Goal: Task Accomplishment & Management: Manage account settings

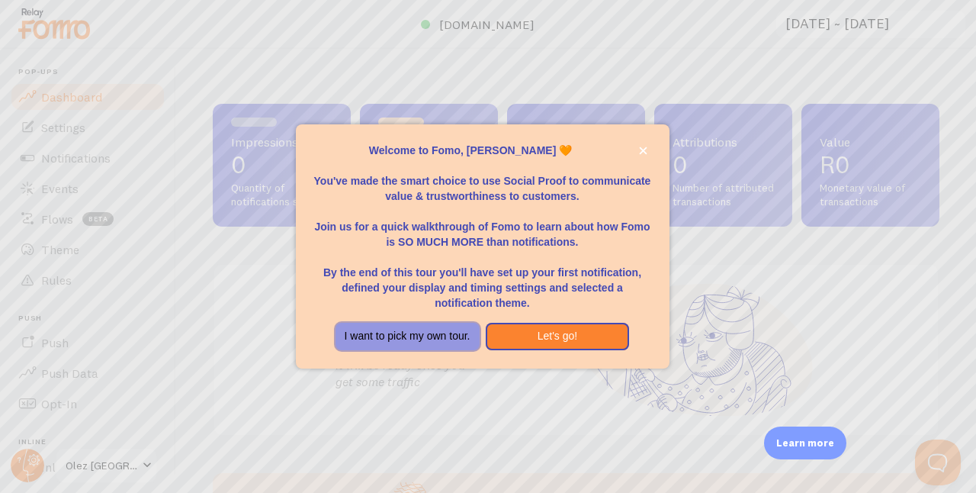
click at [421, 335] on button "I want to pick my own tour." at bounding box center [408, 336] width 144 height 27
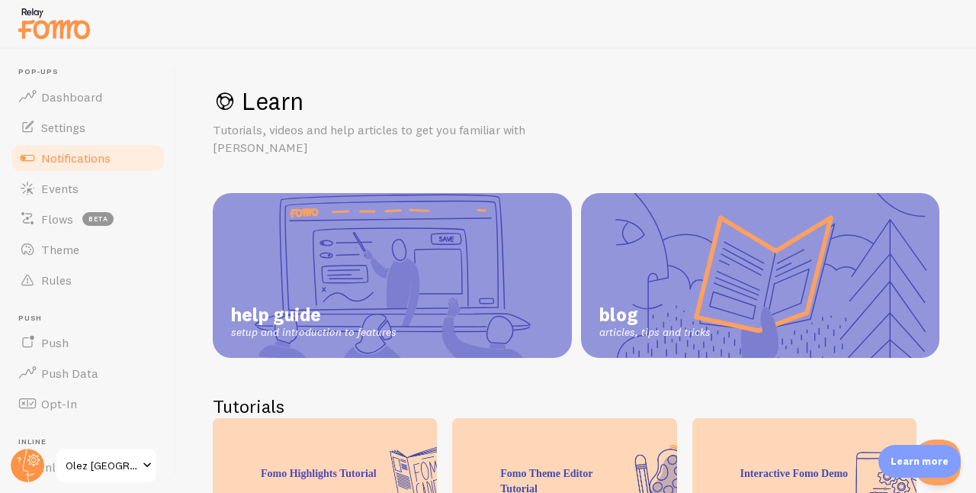
click at [116, 157] on link "Notifications" at bounding box center [87, 158] width 157 height 31
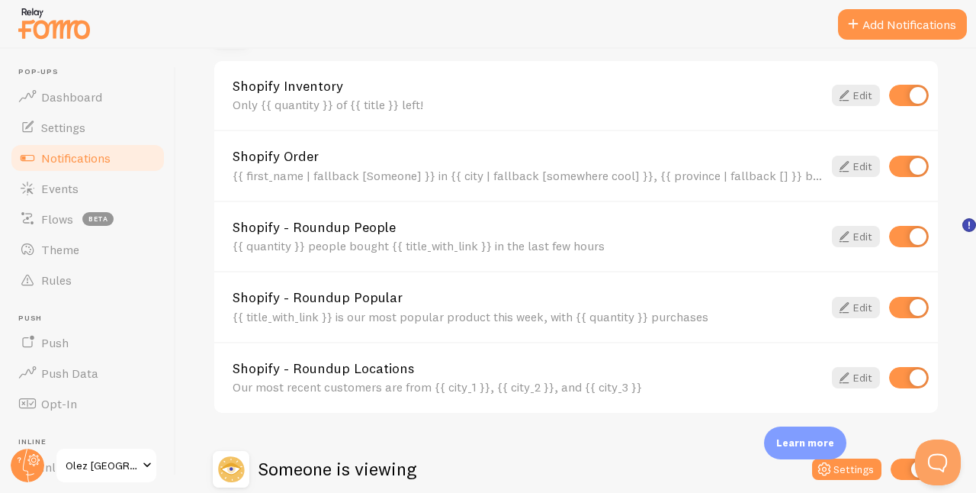
scroll to position [578, 0]
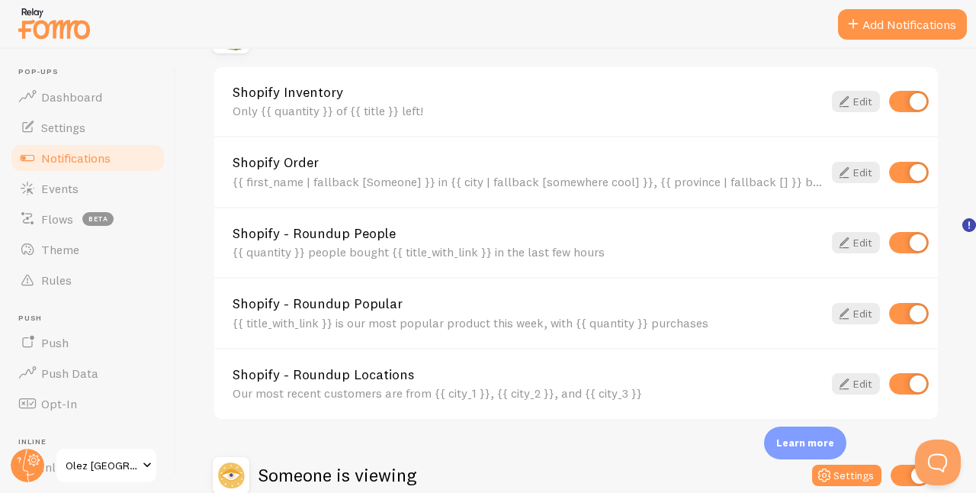
click at [401, 183] on div "{{ first_name | fallback [Someone] }} in {{ city | fallback [somewhere cool] }}…" at bounding box center [528, 182] width 590 height 14
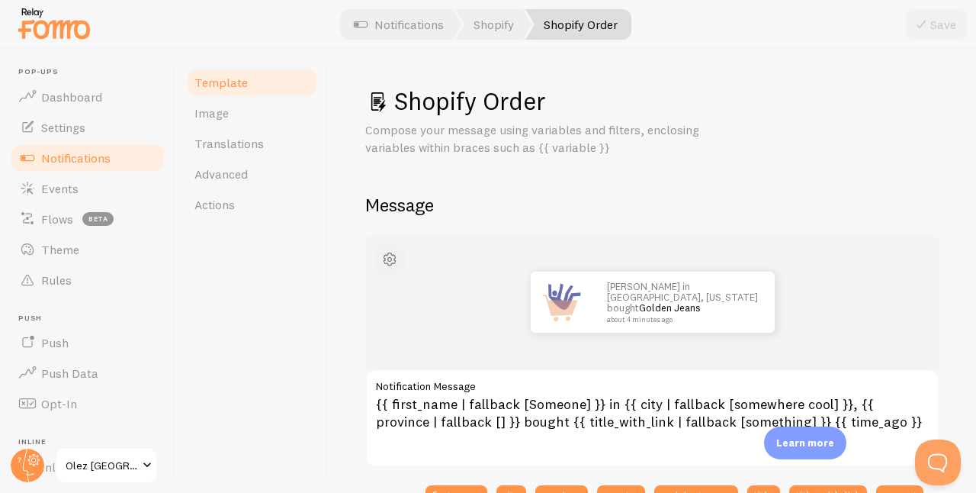
click at [396, 255] on span "button" at bounding box center [390, 259] width 18 height 18
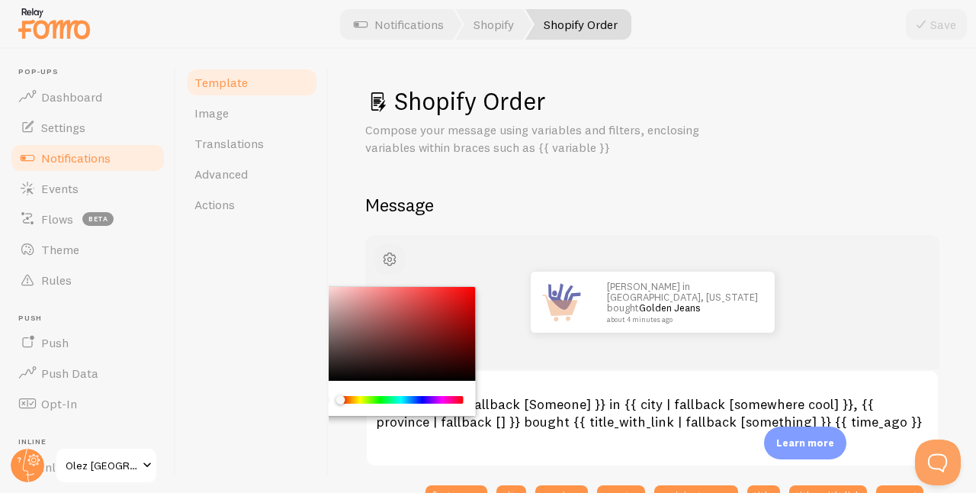
click at [390, 259] on span "button" at bounding box center [390, 259] width 18 height 18
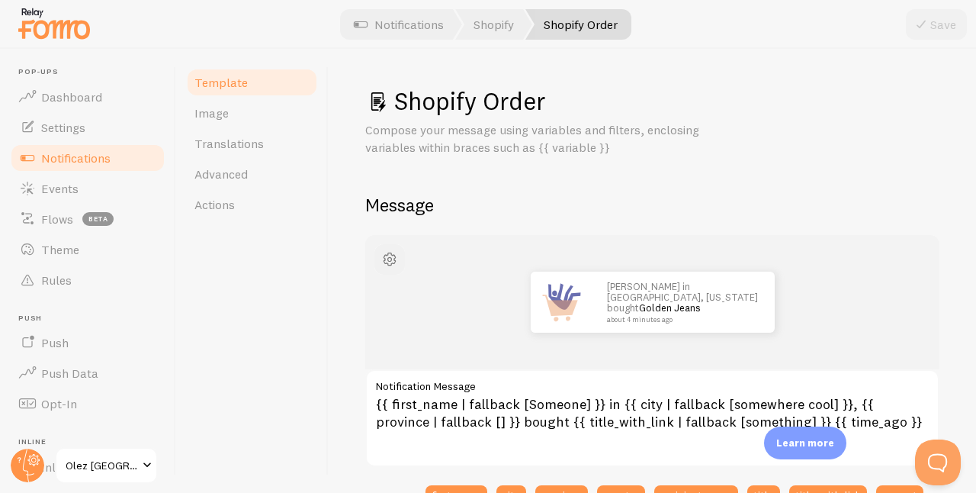
click at [390, 259] on span "button" at bounding box center [390, 259] width 18 height 18
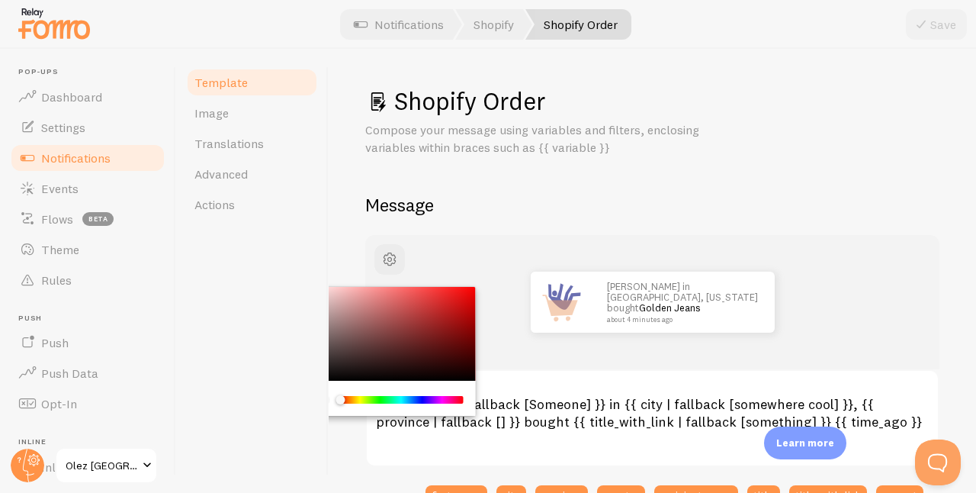
click at [335, 370] on div "Chrome color picker" at bounding box center [390, 334] width 172 height 95
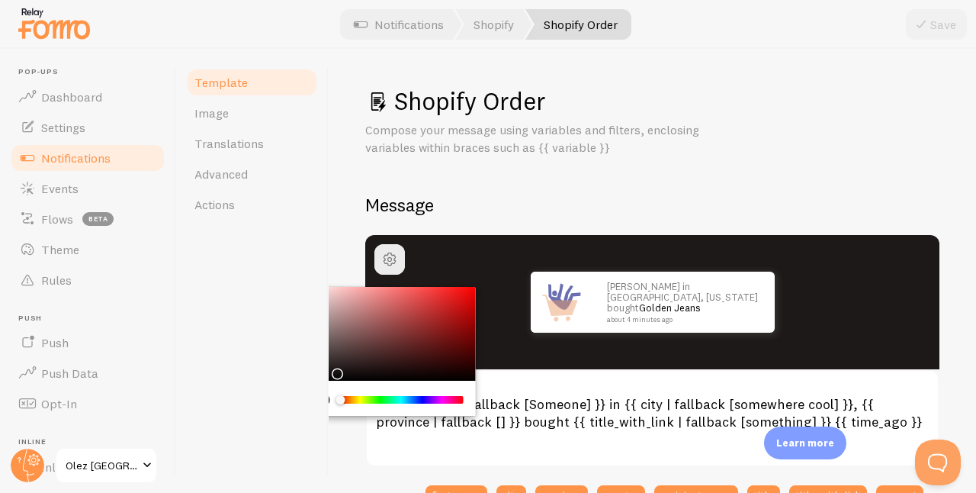
click at [301, 230] on div "Template Image Translations Advanced Actions" at bounding box center [252, 271] width 153 height 444
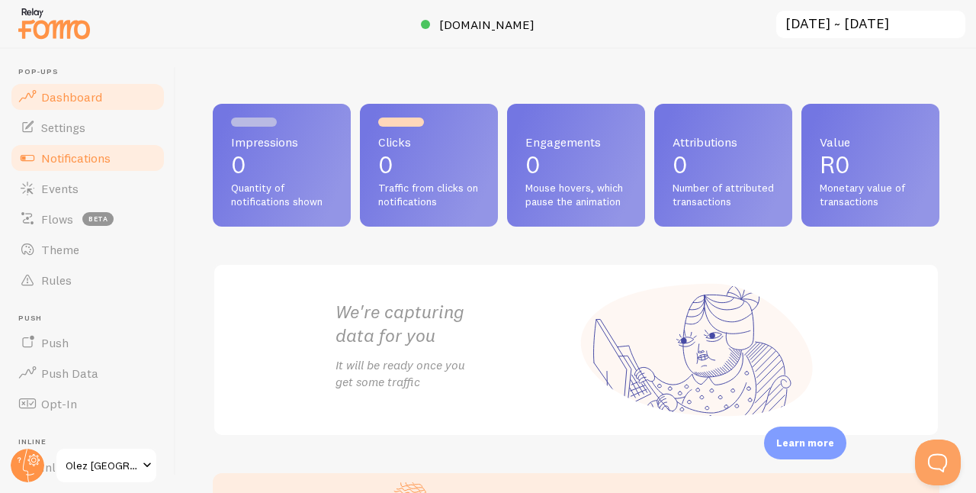
click at [88, 151] on span "Notifications" at bounding box center [75, 157] width 69 height 15
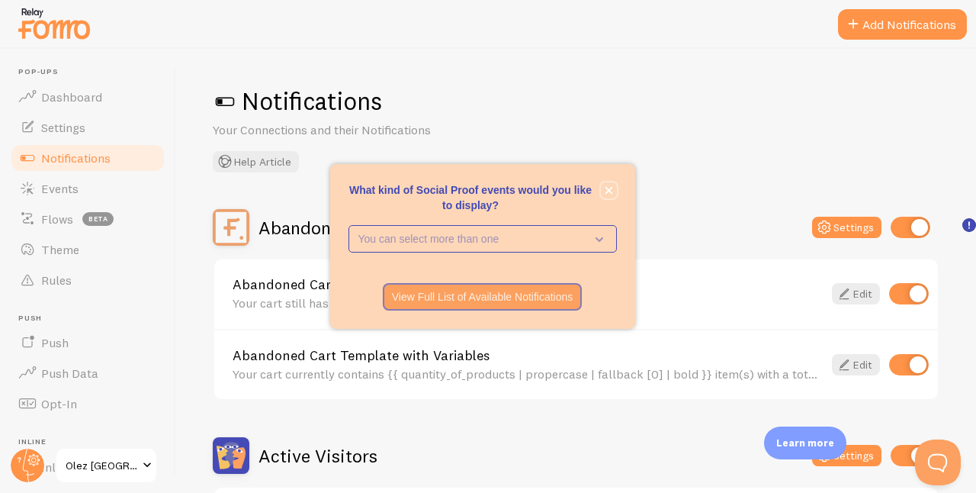
click at [615, 189] on button "close," at bounding box center [609, 190] width 16 height 16
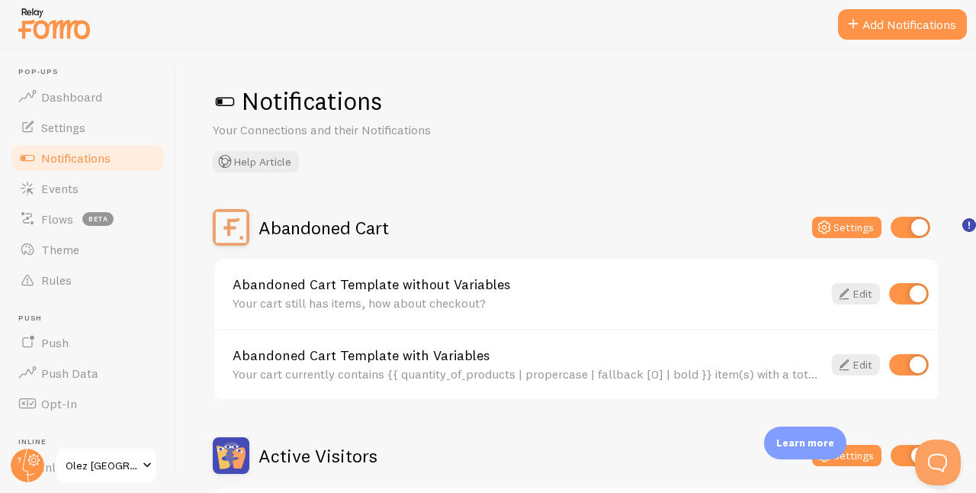
click at [893, 226] on input "checkbox" at bounding box center [911, 227] width 40 height 21
checkbox input "false"
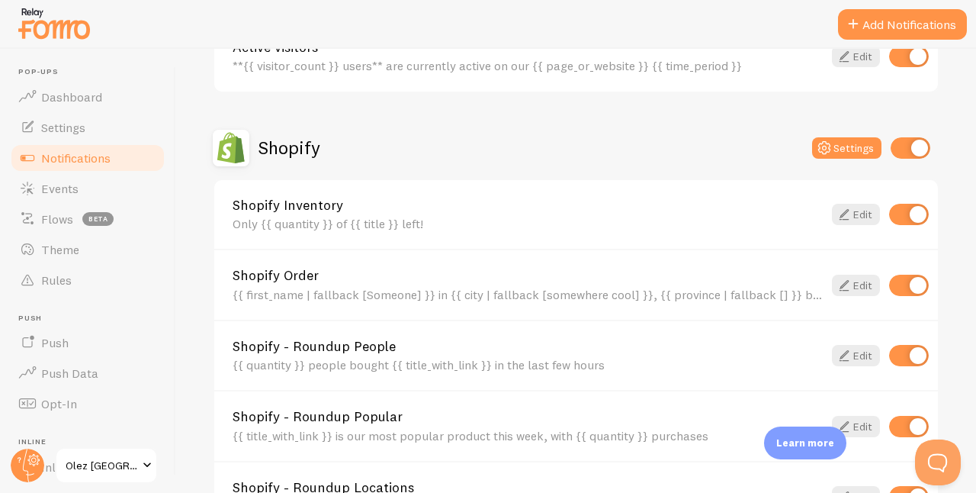
scroll to position [496, 0]
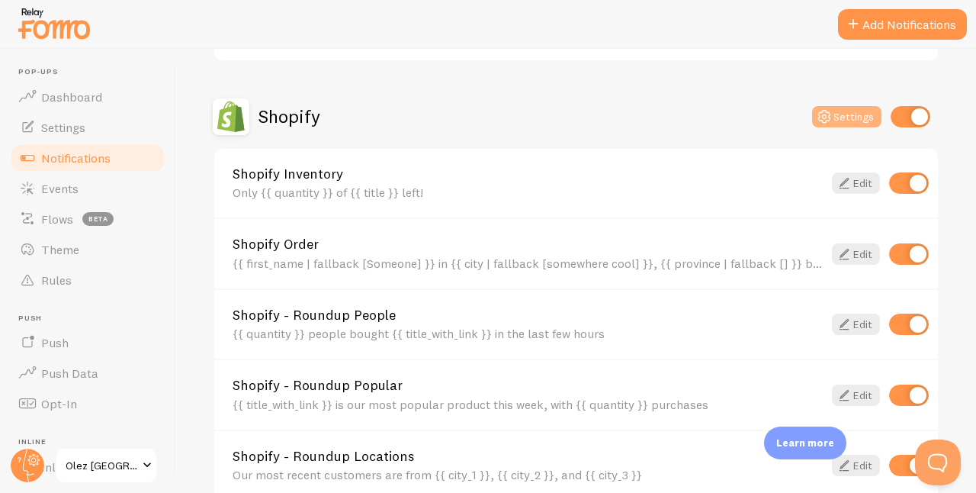
click at [830, 117] on button "Settings" at bounding box center [846, 116] width 69 height 21
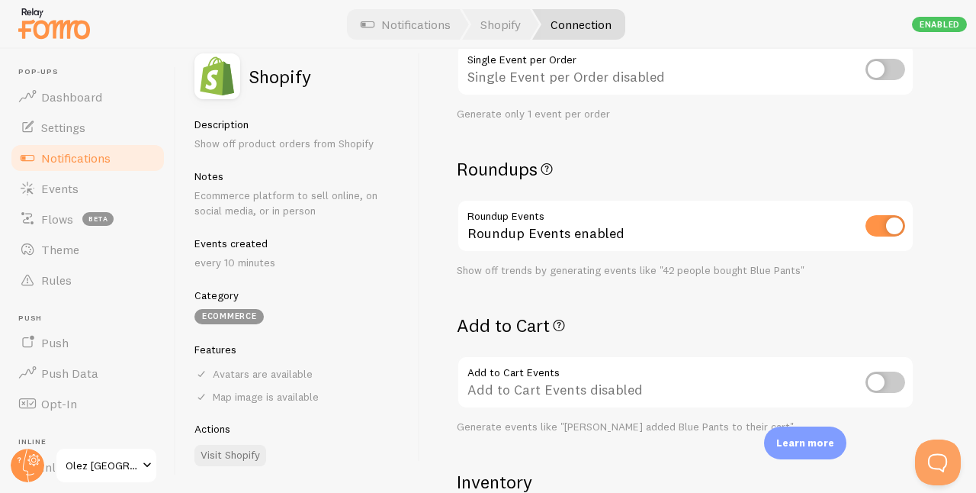
scroll to position [377, 0]
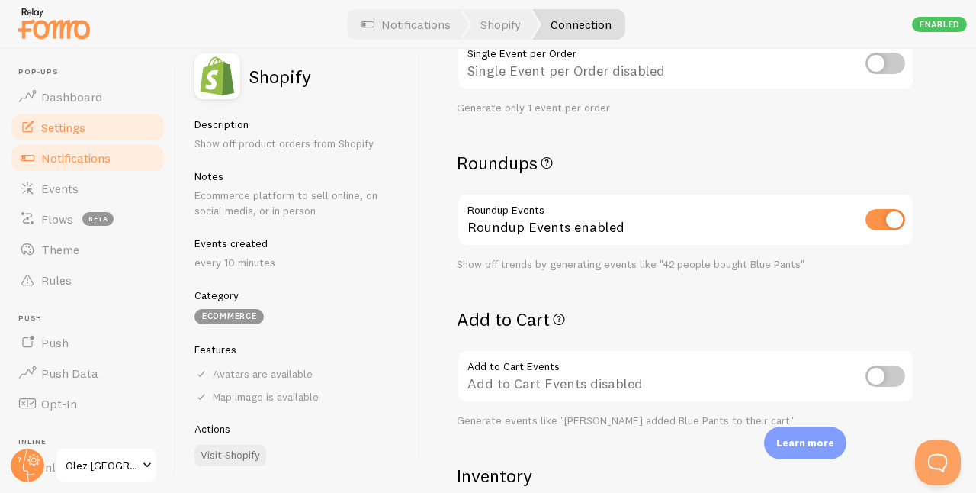
click at [66, 127] on span "Settings" at bounding box center [63, 127] width 44 height 15
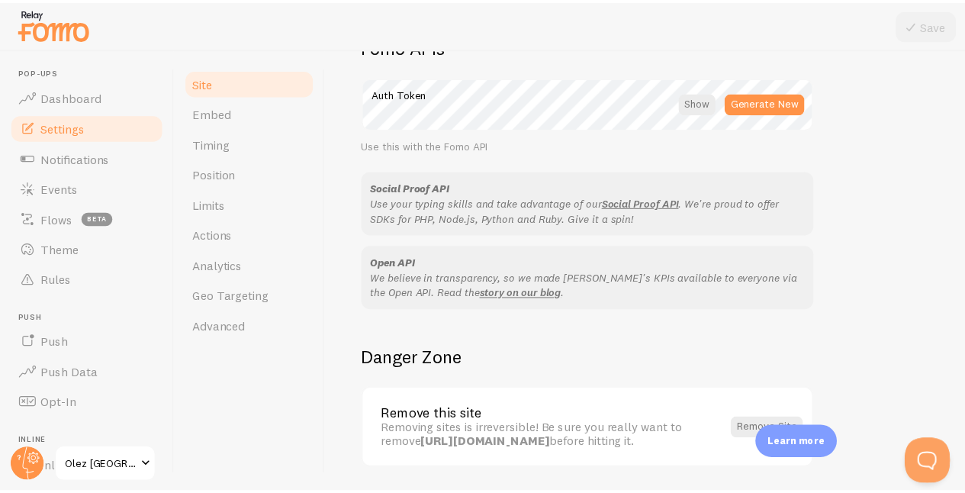
scroll to position [947, 0]
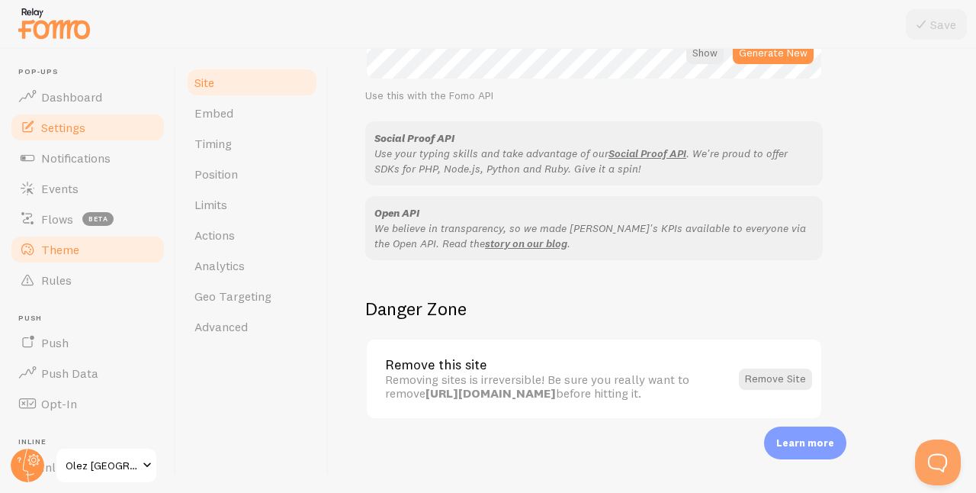
click at [62, 250] on span "Theme" at bounding box center [60, 249] width 38 height 15
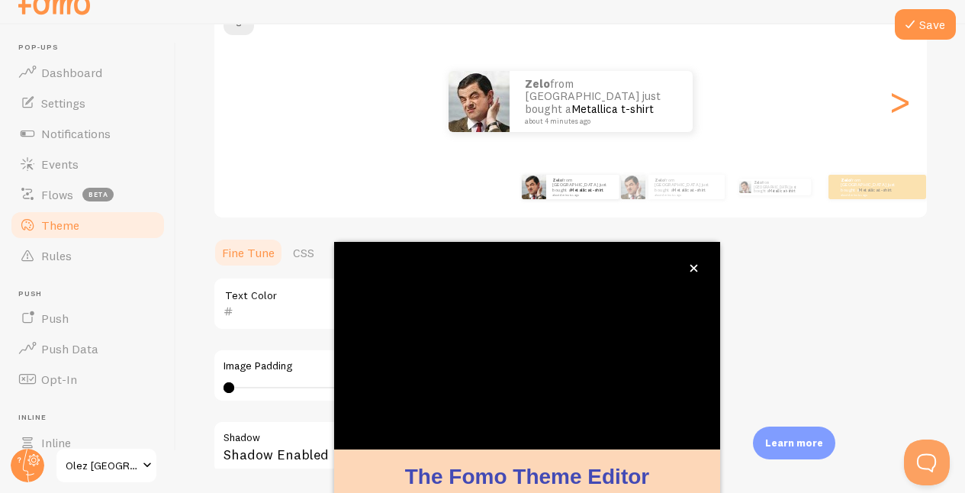
scroll to position [162, 0]
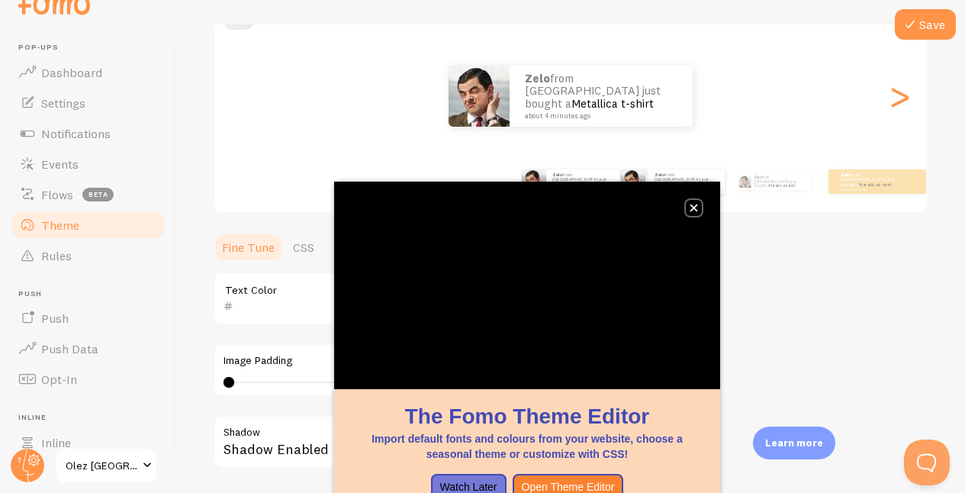
click at [701, 210] on button "close," at bounding box center [694, 208] width 16 height 16
click at [691, 205] on icon "close," at bounding box center [694, 208] width 8 height 8
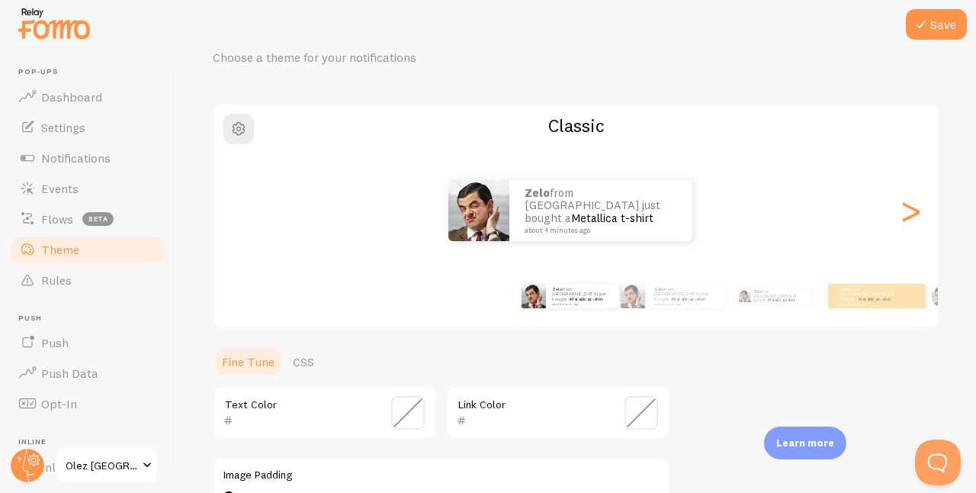
scroll to position [0, 0]
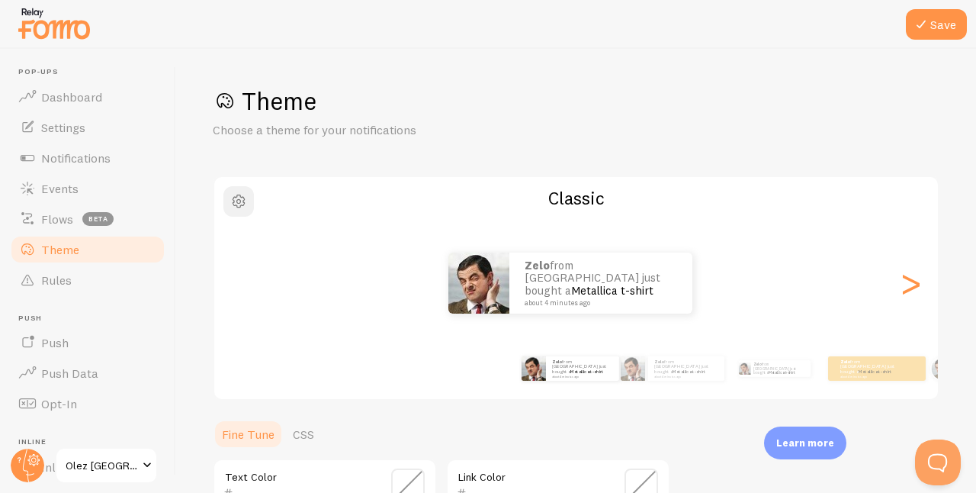
click at [239, 200] on span "button" at bounding box center [239, 201] width 18 height 18
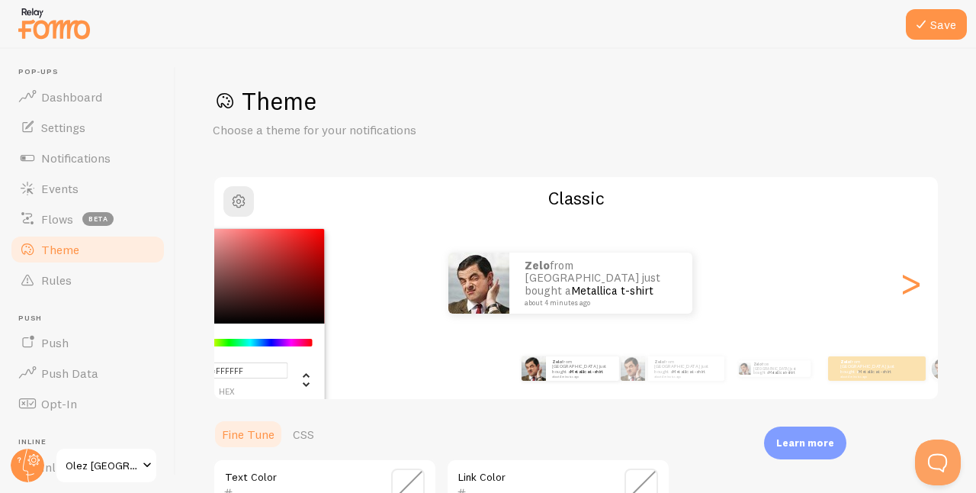
click at [531, 148] on div "Theme Choose a theme for your notifications #FFFFFF hex 255 r 255 g 255 b 0 h 0…" at bounding box center [576, 447] width 727 height 724
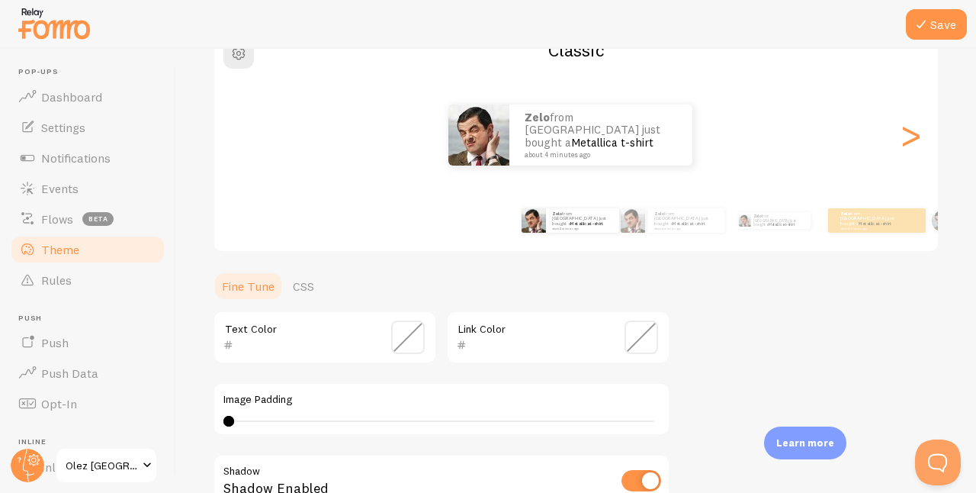
scroll to position [199, 0]
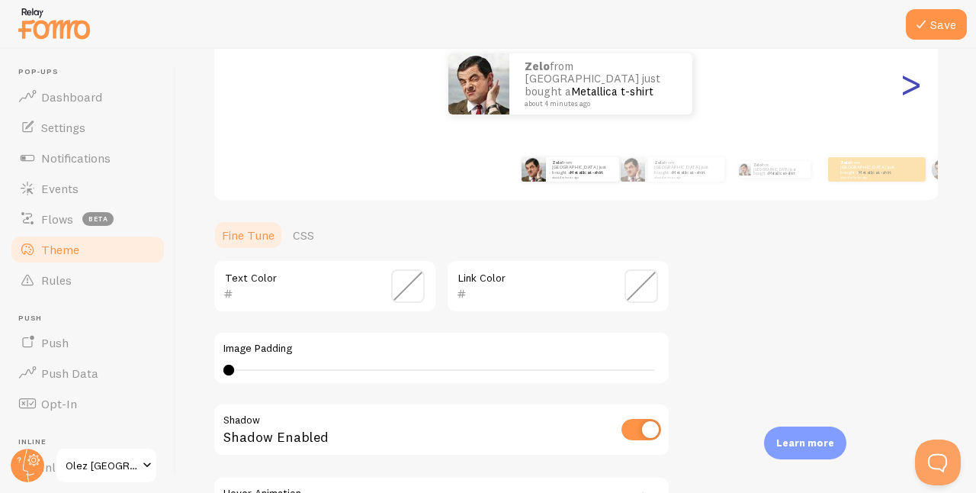
click at [903, 85] on div ">" at bounding box center [910, 84] width 18 height 110
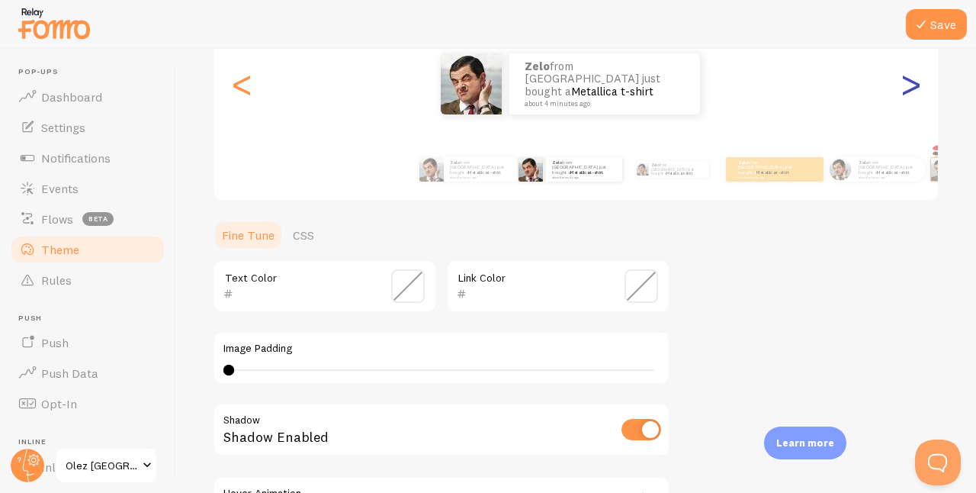
click at [903, 85] on div ">" at bounding box center [910, 84] width 18 height 110
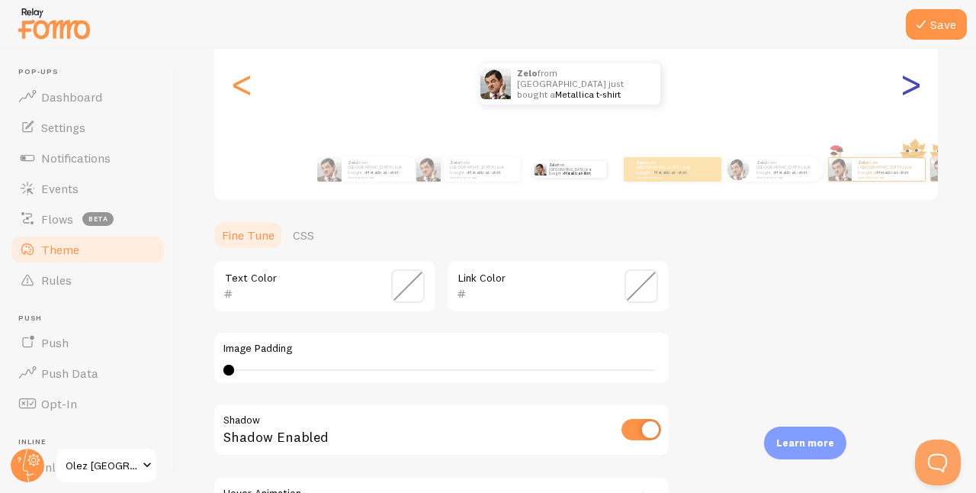
click at [904, 85] on div ">" at bounding box center [910, 84] width 18 height 110
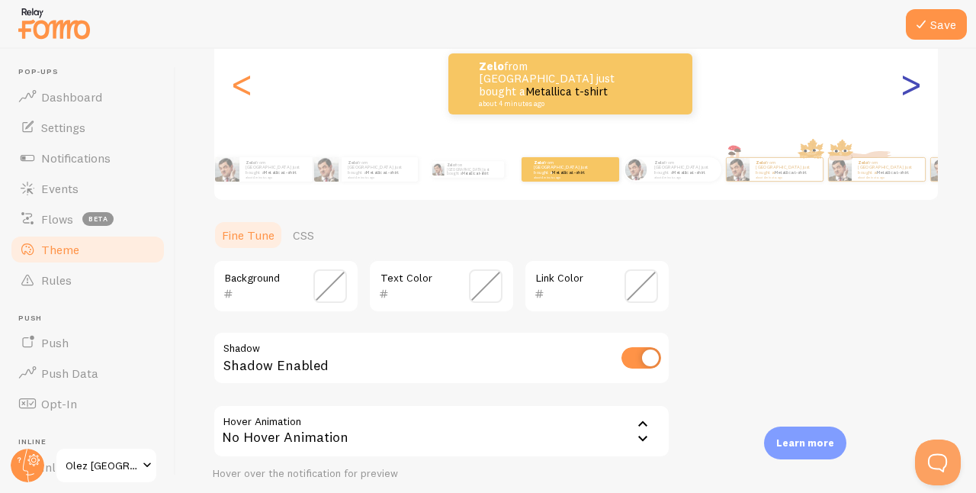
click at [902, 90] on div ">" at bounding box center [910, 84] width 18 height 110
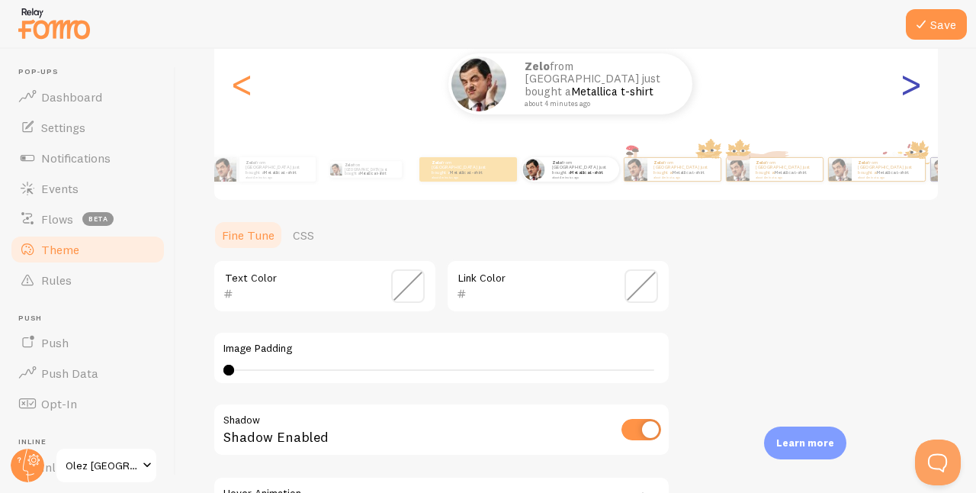
click at [902, 90] on div ">" at bounding box center [910, 84] width 18 height 110
type input "0"
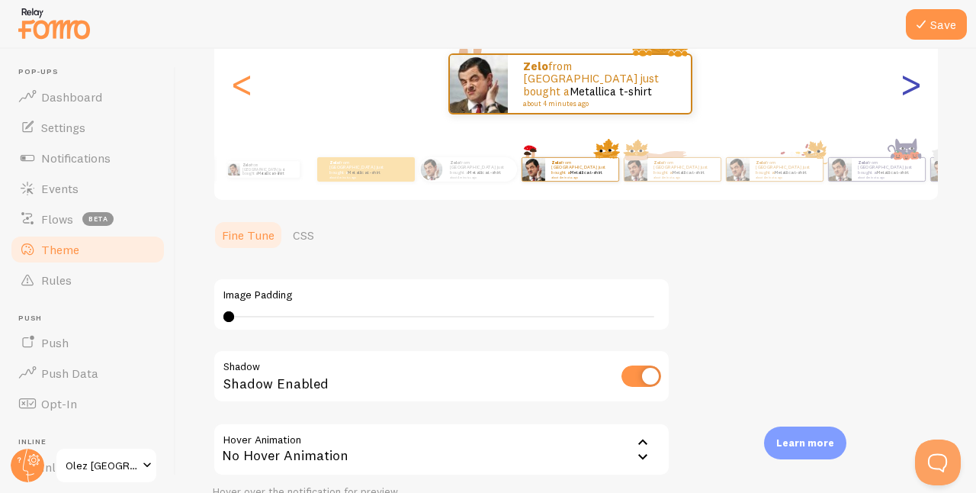
click at [902, 90] on div ">" at bounding box center [910, 84] width 18 height 110
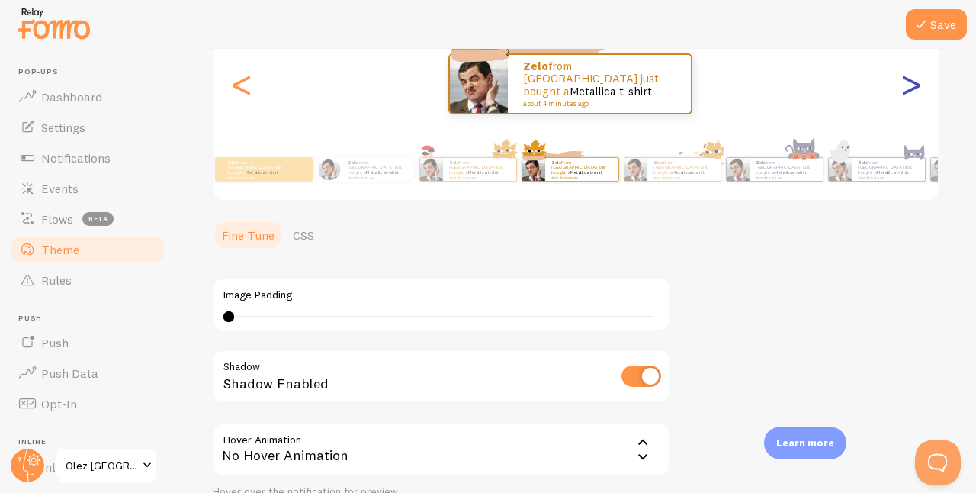
click at [903, 89] on div ">" at bounding box center [910, 84] width 18 height 110
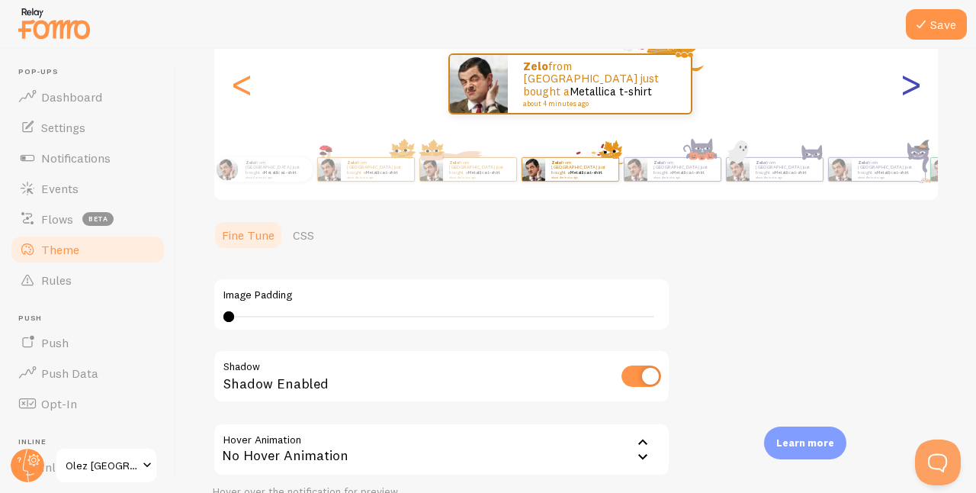
click at [903, 89] on div ">" at bounding box center [910, 84] width 18 height 110
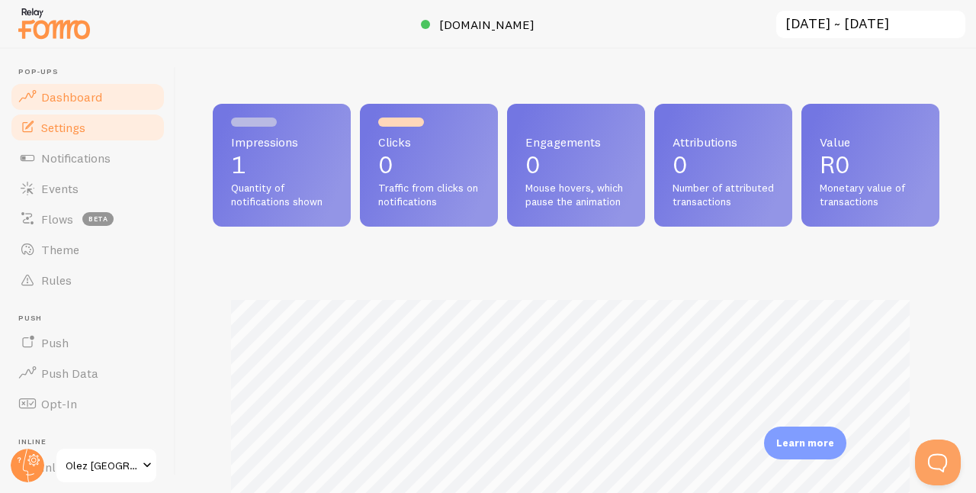
click at [73, 127] on span "Settings" at bounding box center [63, 127] width 44 height 15
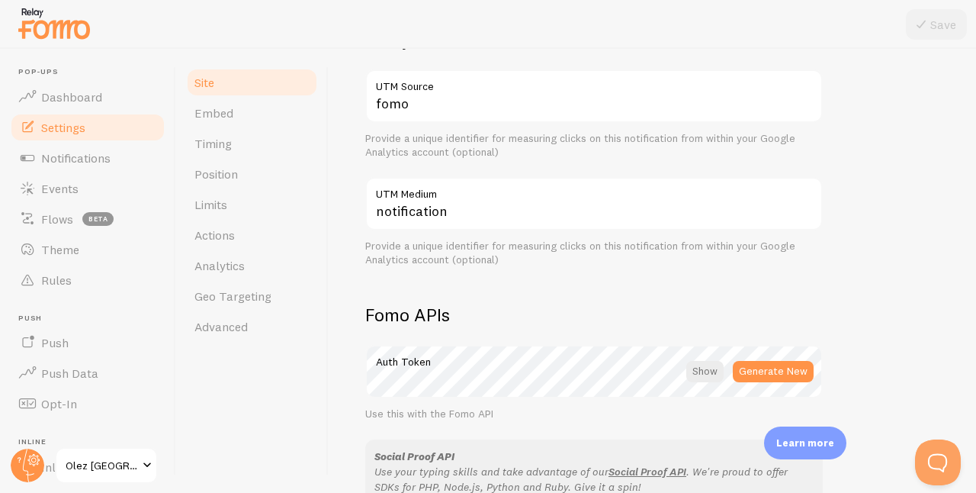
scroll to position [947, 0]
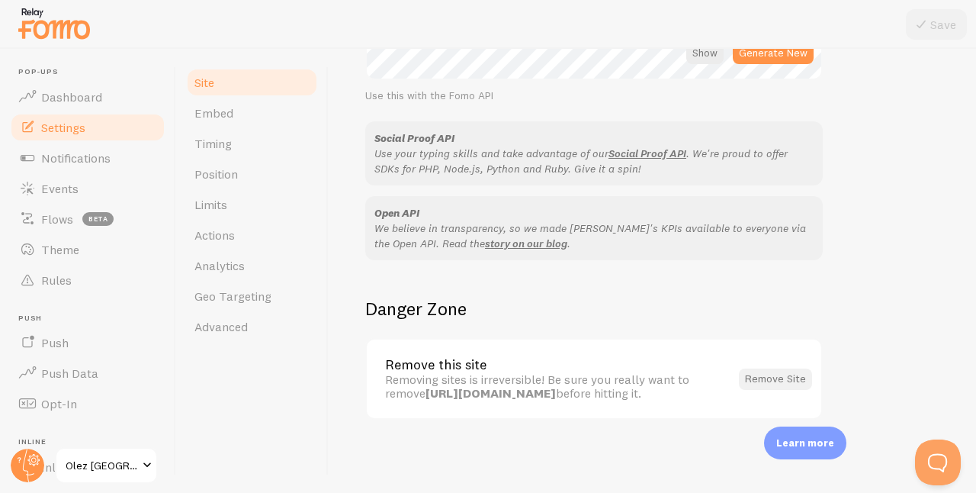
click at [774, 374] on button "Remove Site" at bounding box center [775, 378] width 73 height 21
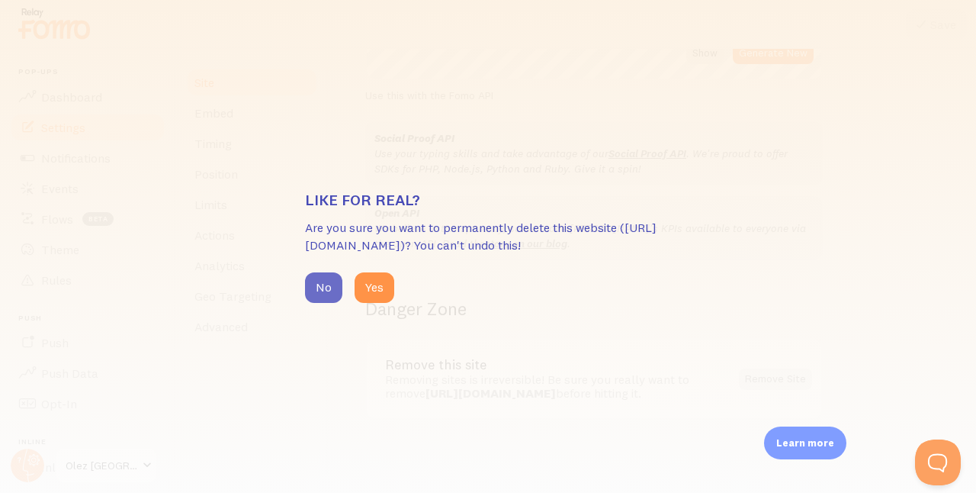
click at [316, 285] on button "No" at bounding box center [323, 287] width 37 height 31
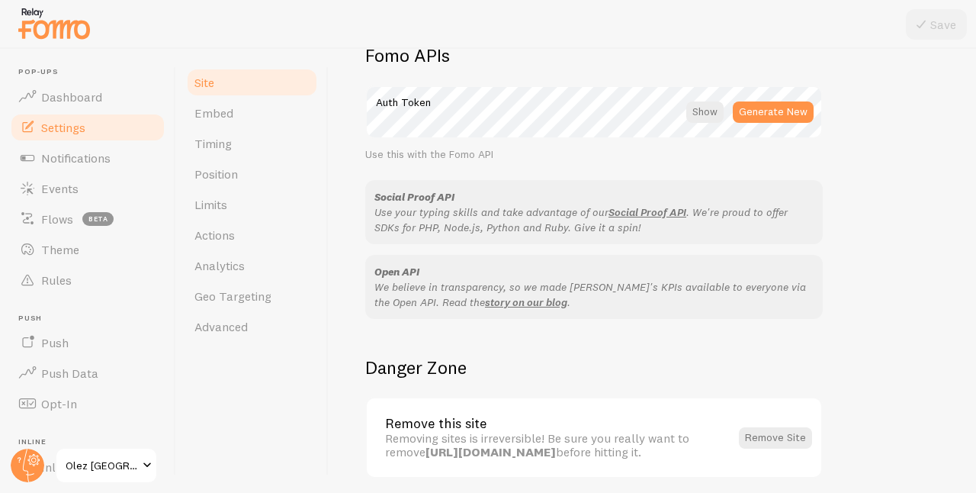
scroll to position [947, 0]
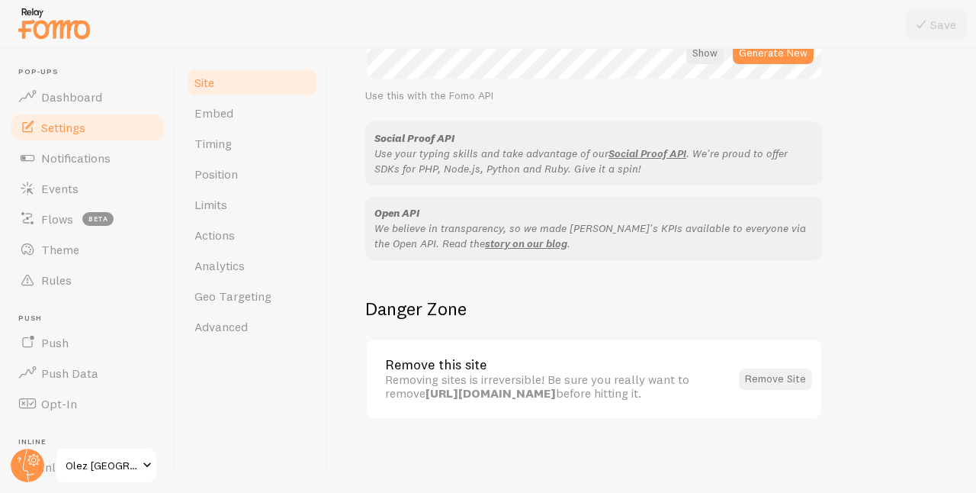
click at [776, 373] on button "Remove Site" at bounding box center [775, 378] width 73 height 21
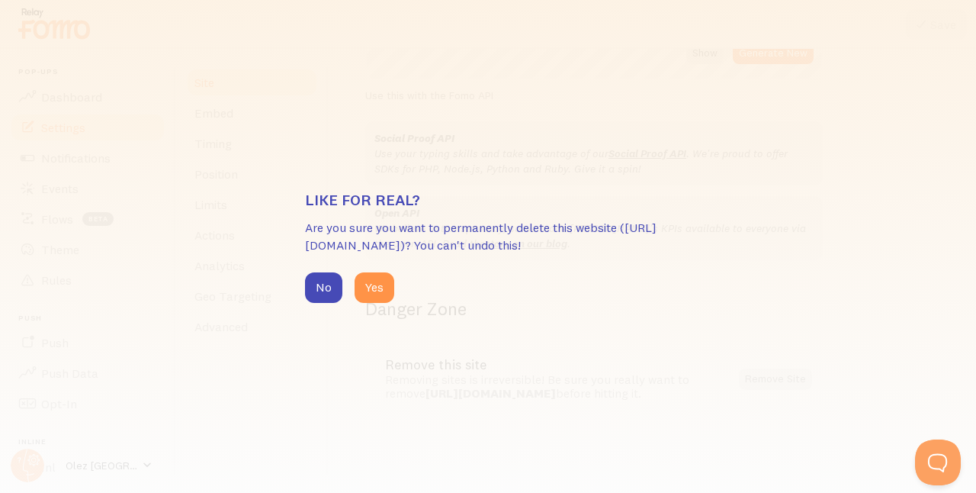
scroll to position [0, 0]
click at [382, 286] on button "Yes" at bounding box center [375, 287] width 40 height 31
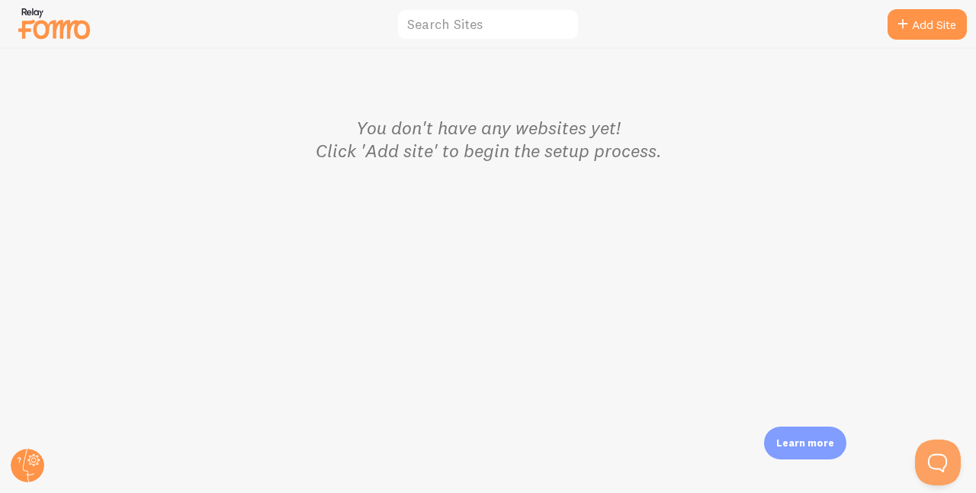
click at [72, 33] on img at bounding box center [54, 23] width 76 height 39
